Goal: Complete application form: Complete application form

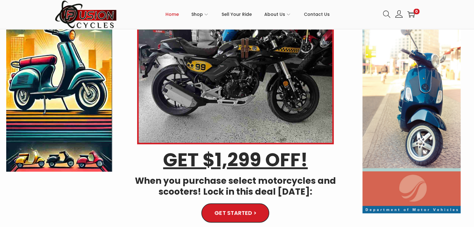
scroll to position [62, 0]
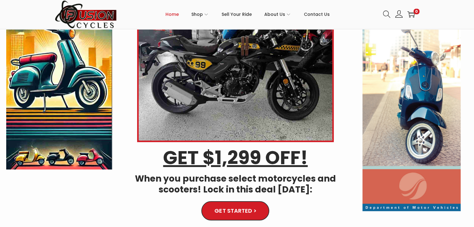
click at [384, 128] on img at bounding box center [411, 94] width 98 height 236
click at [415, 118] on img at bounding box center [411, 94] width 98 height 236
click at [415, 116] on img at bounding box center [411, 94] width 98 height 236
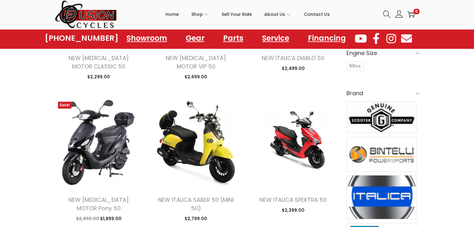
scroll to position [156, 0]
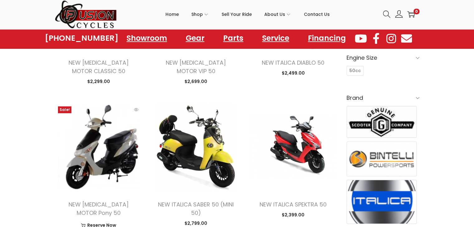
click at [79, 167] on img at bounding box center [99, 147] width 88 height 88
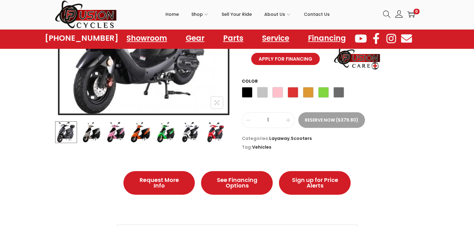
scroll to position [187, 0]
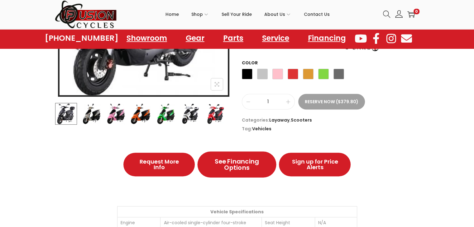
click at [241, 169] on span "See Financing Options" at bounding box center [236, 165] width 51 height 12
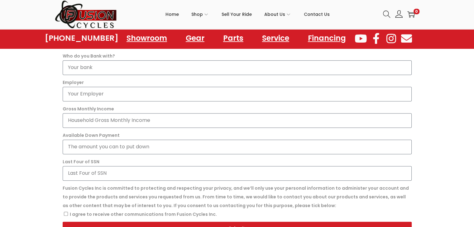
scroll to position [343, 0]
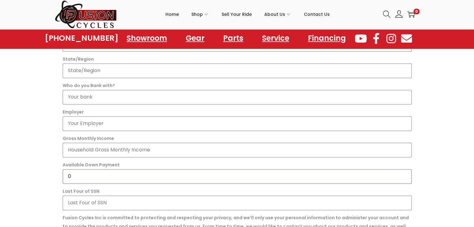
type input "0"
click at [404, 179] on input "0" at bounding box center [237, 176] width 349 height 15
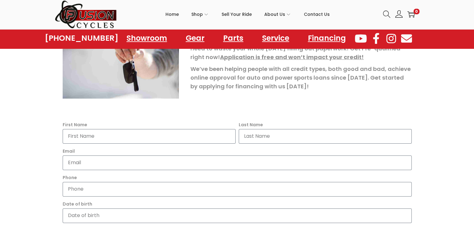
scroll to position [125, 0]
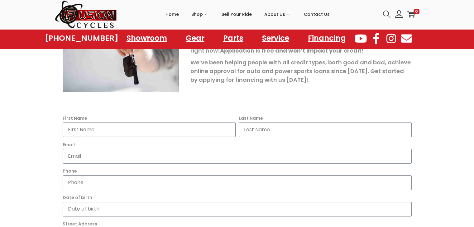
click at [85, 127] on input "First Name" at bounding box center [149, 130] width 173 height 15
type input "[PERSON_NAME]"
click at [257, 129] on input "Last Name" at bounding box center [325, 130] width 173 height 15
type input "s"
type input "Smaw"
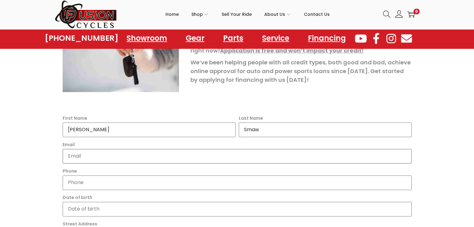
click at [79, 154] on input "Email" at bounding box center [237, 156] width 349 height 15
type input "K"
type input "[EMAIL_ADDRESS][DOMAIN_NAME]"
click at [91, 182] on input "Phone" at bounding box center [237, 183] width 349 height 15
type input "1"
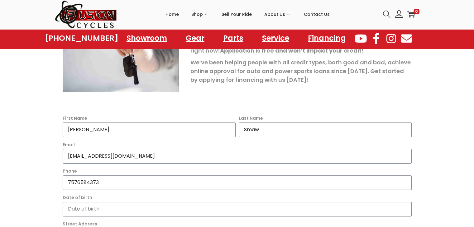
type input "7576584373"
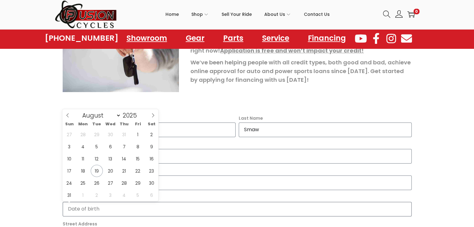
click at [86, 215] on input "Date of birth" at bounding box center [237, 209] width 349 height 15
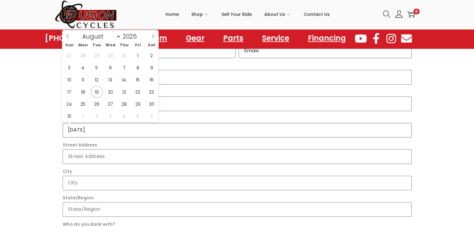
scroll to position [218, 0]
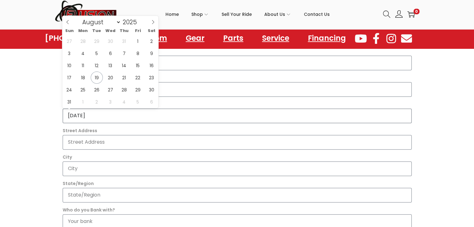
type input "[DATE]"
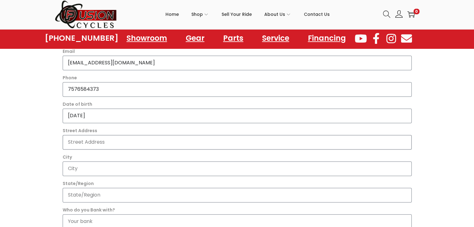
drag, startPoint x: 91, startPoint y: 142, endPoint x: 87, endPoint y: 142, distance: 3.5
click at [91, 142] on input "Street Address" at bounding box center [237, 142] width 349 height 15
type input "[STREET_ADDRESS][PERSON_NAME]"
click at [82, 169] on input "City" at bounding box center [237, 169] width 349 height 15
type input "[GEOGRAPHIC_DATA]"
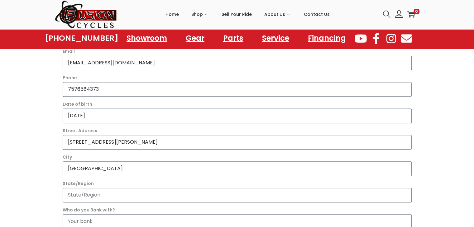
click at [73, 201] on input "State/Region" at bounding box center [237, 195] width 349 height 15
type input "VA"
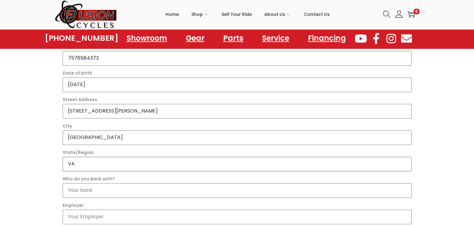
scroll to position [311, 0]
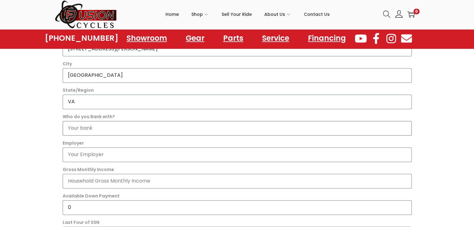
click at [85, 129] on input "Who do you Bank with?" at bounding box center [237, 128] width 349 height 15
click at [90, 128] on input "Woodfor" at bounding box center [237, 128] width 349 height 15
drag, startPoint x: 90, startPoint y: 129, endPoint x: 34, endPoint y: 130, distance: 56.4
click at [36, 130] on section "It's easy to apply Owning a powersports vehicle can be more affordable than you…" at bounding box center [237, 75] width 474 height 501
type input "Navy federal"
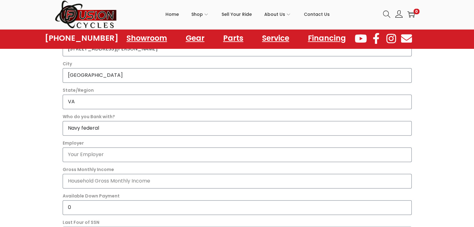
click at [115, 138] on div "First Name [PERSON_NAME] Last Name [PERSON_NAME] Email [EMAIL_ADDRESS][DOMAIN_N…" at bounding box center [237, 112] width 352 height 371
click at [90, 158] on input "Employer" at bounding box center [237, 155] width 349 height 15
click at [118, 154] on input "Hormel Food Planter Peanuts" at bounding box center [237, 155] width 349 height 15
click at [101, 154] on input "Hormel Food Planter Peanuts" at bounding box center [237, 155] width 349 height 15
click at [142, 155] on input "Hormel Food (Planter Peanuts" at bounding box center [237, 155] width 349 height 15
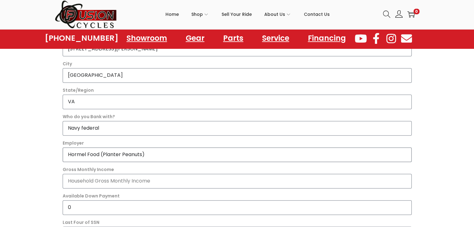
type input "Hormel Food (Planter Peanuts)"
click at [85, 182] on input "Gross Monthly Income" at bounding box center [237, 181] width 349 height 15
type input "4859.20"
click at [83, 210] on input "0" at bounding box center [237, 208] width 349 height 15
type input "0"
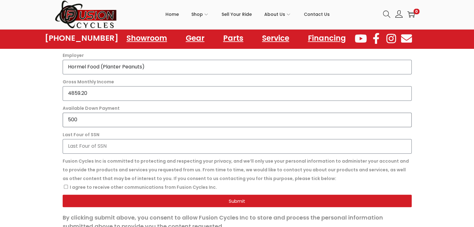
scroll to position [405, 0]
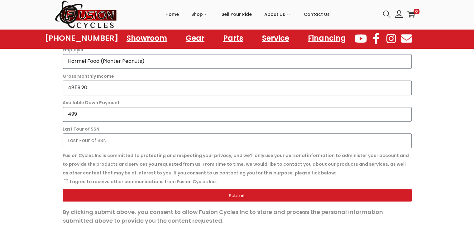
click at [404, 116] on input "499" at bounding box center [237, 114] width 349 height 15
click at [404, 116] on input "498" at bounding box center [237, 114] width 349 height 15
click at [404, 116] on input "497" at bounding box center [237, 114] width 349 height 15
click at [404, 115] on input "496" at bounding box center [237, 114] width 349 height 15
click at [403, 112] on input "497" at bounding box center [237, 114] width 349 height 15
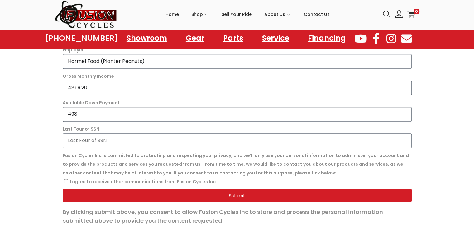
click at [403, 112] on input "498" at bounding box center [237, 114] width 349 height 15
click at [403, 112] on input "499" at bounding box center [237, 114] width 349 height 15
type input "500"
click at [403, 112] on input "500" at bounding box center [237, 114] width 349 height 15
click at [88, 141] on input "Last Four of SSN" at bounding box center [237, 141] width 349 height 15
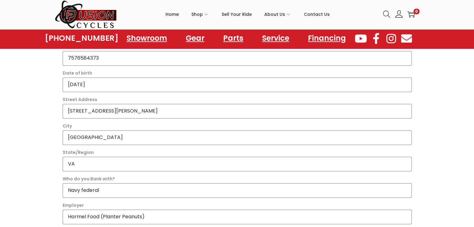
scroll to position [280, 0]
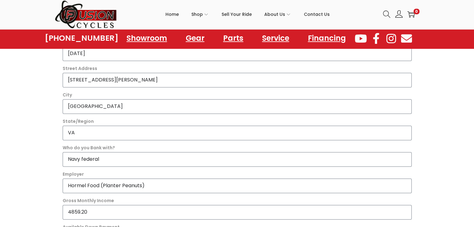
type input "4360"
drag, startPoint x: 102, startPoint y: 159, endPoint x: 50, endPoint y: 164, distance: 52.6
click at [54, 158] on section "It's easy to apply Owning a powersports vehicle can be more affordable than you…" at bounding box center [237, 106] width 474 height 501
type input "w"
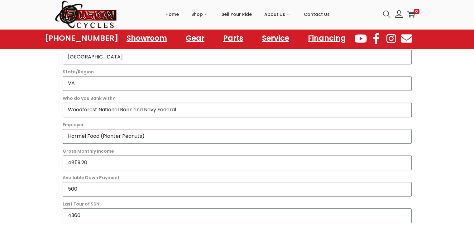
scroll to position [343, 0]
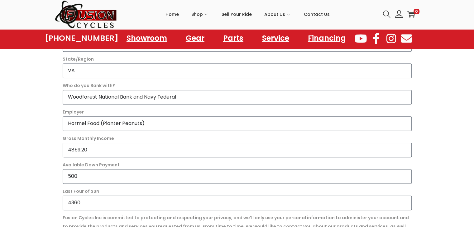
type input "Woodforest National Bank and Navy Federal"
click at [98, 123] on input "Hormel Food (Planter Peanuts)" at bounding box center [237, 123] width 349 height 15
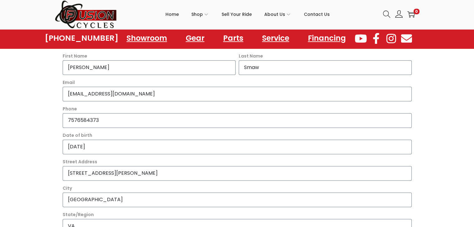
scroll to position [218, 0]
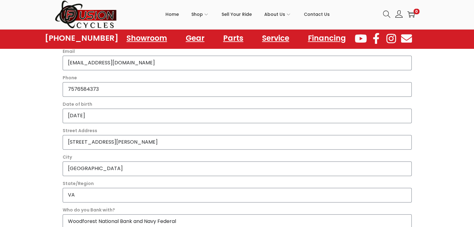
type input "Hormel Foods (Planter Peanuts)"
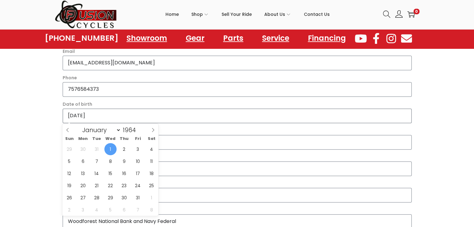
click at [101, 115] on input "[DATE]" at bounding box center [237, 116] width 349 height 15
click at [83, 186] on span "20" at bounding box center [83, 186] width 12 height 12
type input "[DATE]"
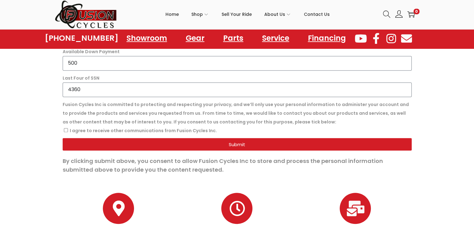
scroll to position [467, 0]
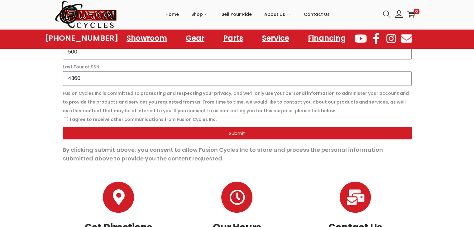
click at [63, 117] on span "I agree to receive other communications from Fusion Cycles Inc." at bounding box center [237, 119] width 349 height 9
click at [66, 120] on input "I agree to receive other communications from Fusion Cycles Inc." at bounding box center [66, 119] width 4 height 4
checkbox input "true"
click at [222, 133] on span "Submit" at bounding box center [237, 133] width 334 height 5
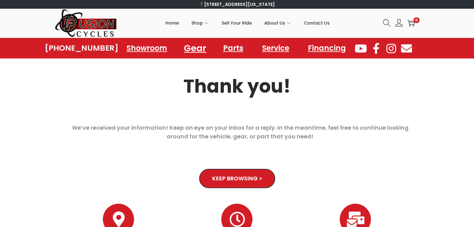
click at [194, 48] on link "Gear" at bounding box center [194, 48] width 37 height 17
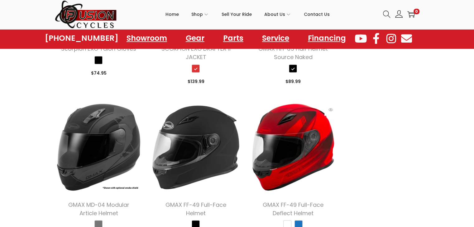
scroll to position [997, 0]
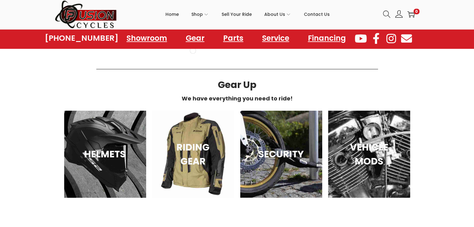
scroll to position [1993, 0]
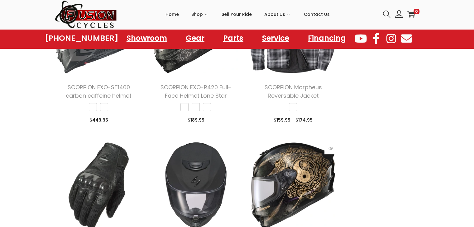
scroll to position [2741, 0]
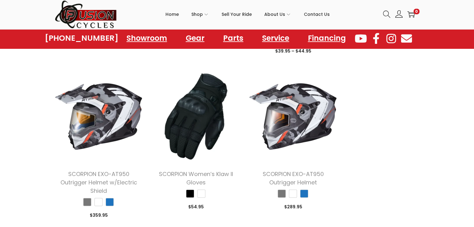
scroll to position [3738, 0]
